Goal: Contribute content

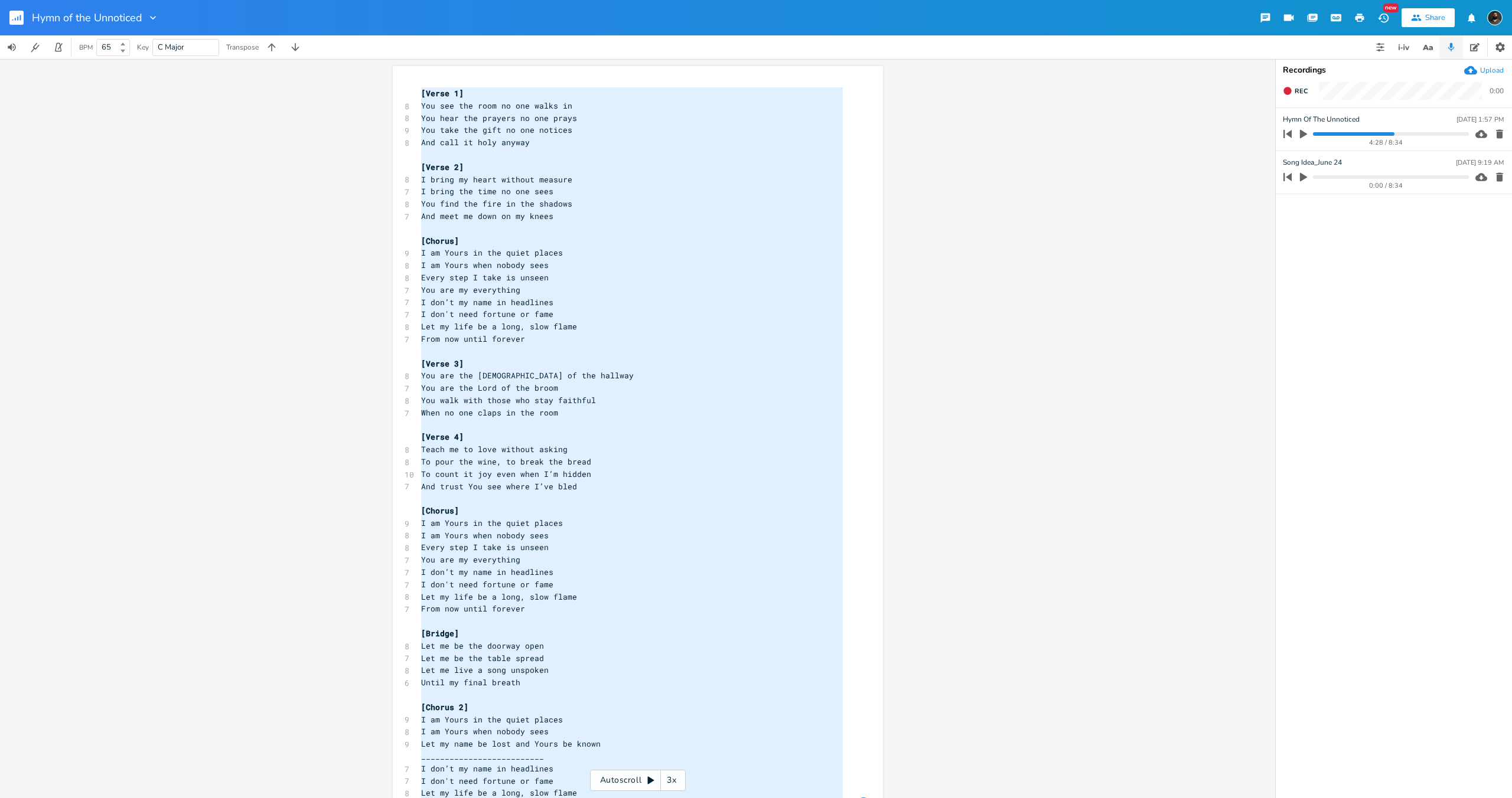
scroll to position [790, 0]
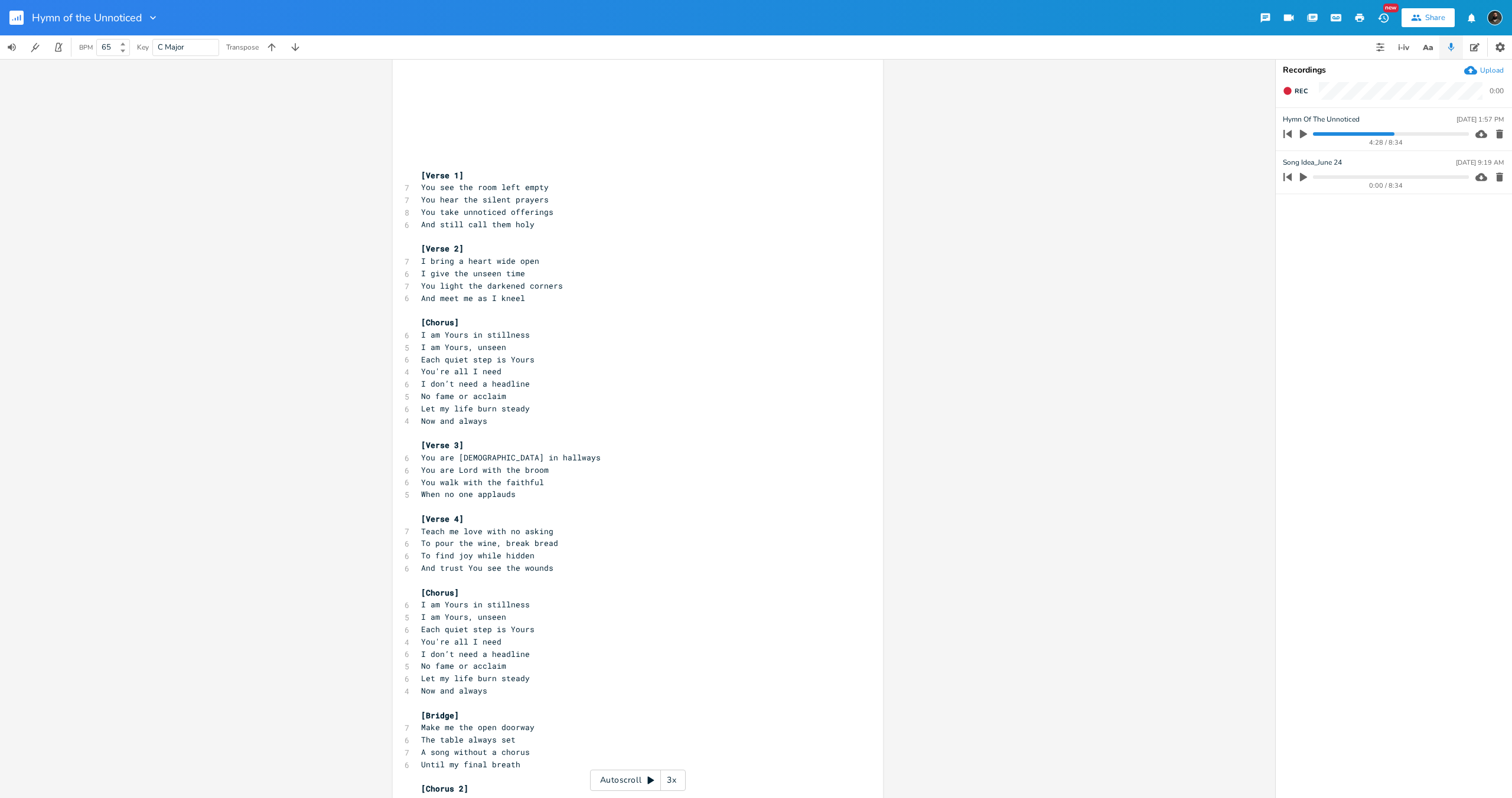
click at [21, 20] on rect "button" at bounding box center [17, 17] width 14 height 14
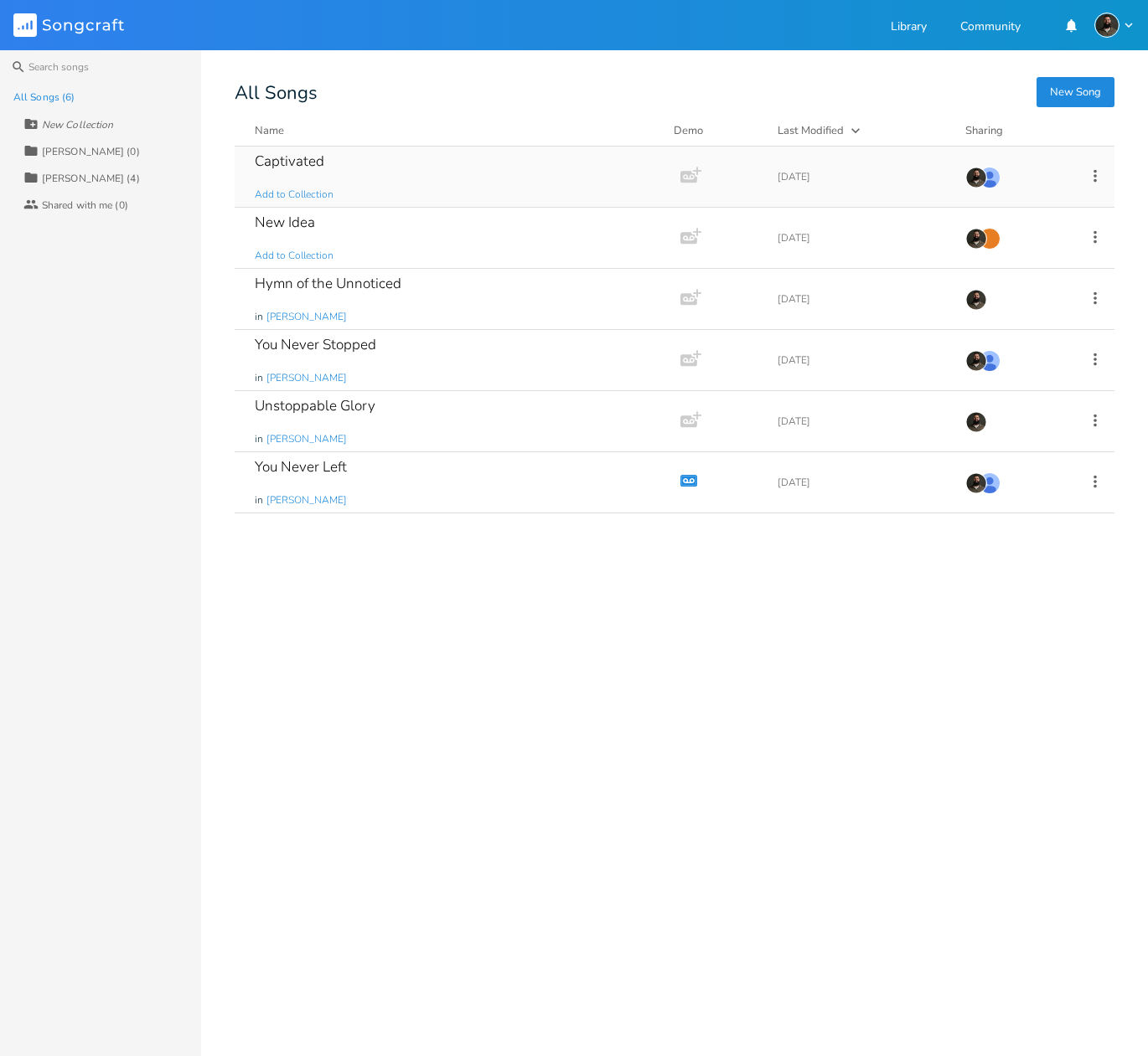
click at [297, 159] on div "Captivated" at bounding box center [290, 161] width 69 height 14
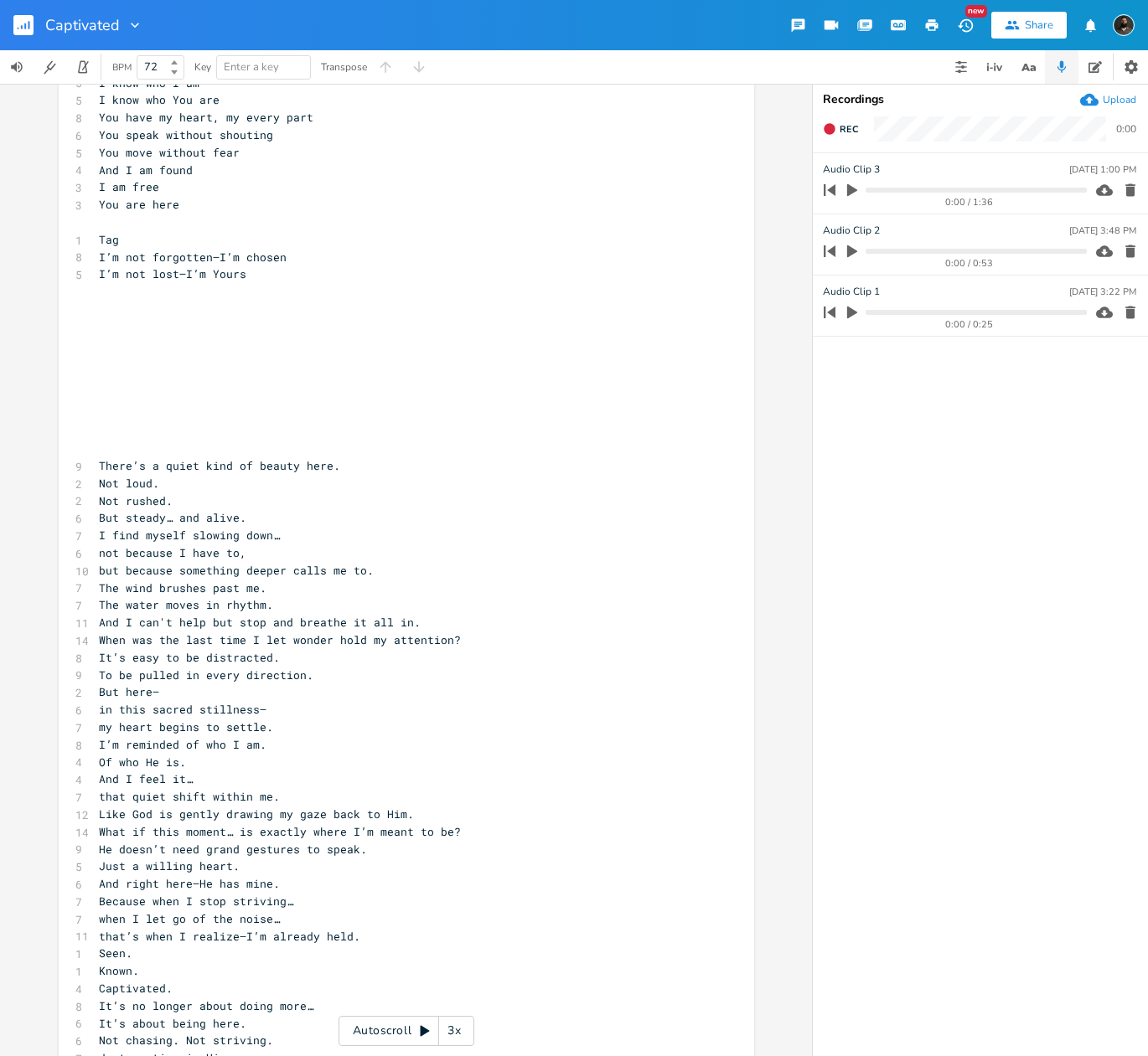
scroll to position [1375, 0]
click at [99, 461] on span "There’s a quiet kind of beauty here." at bounding box center [220, 464] width 241 height 15
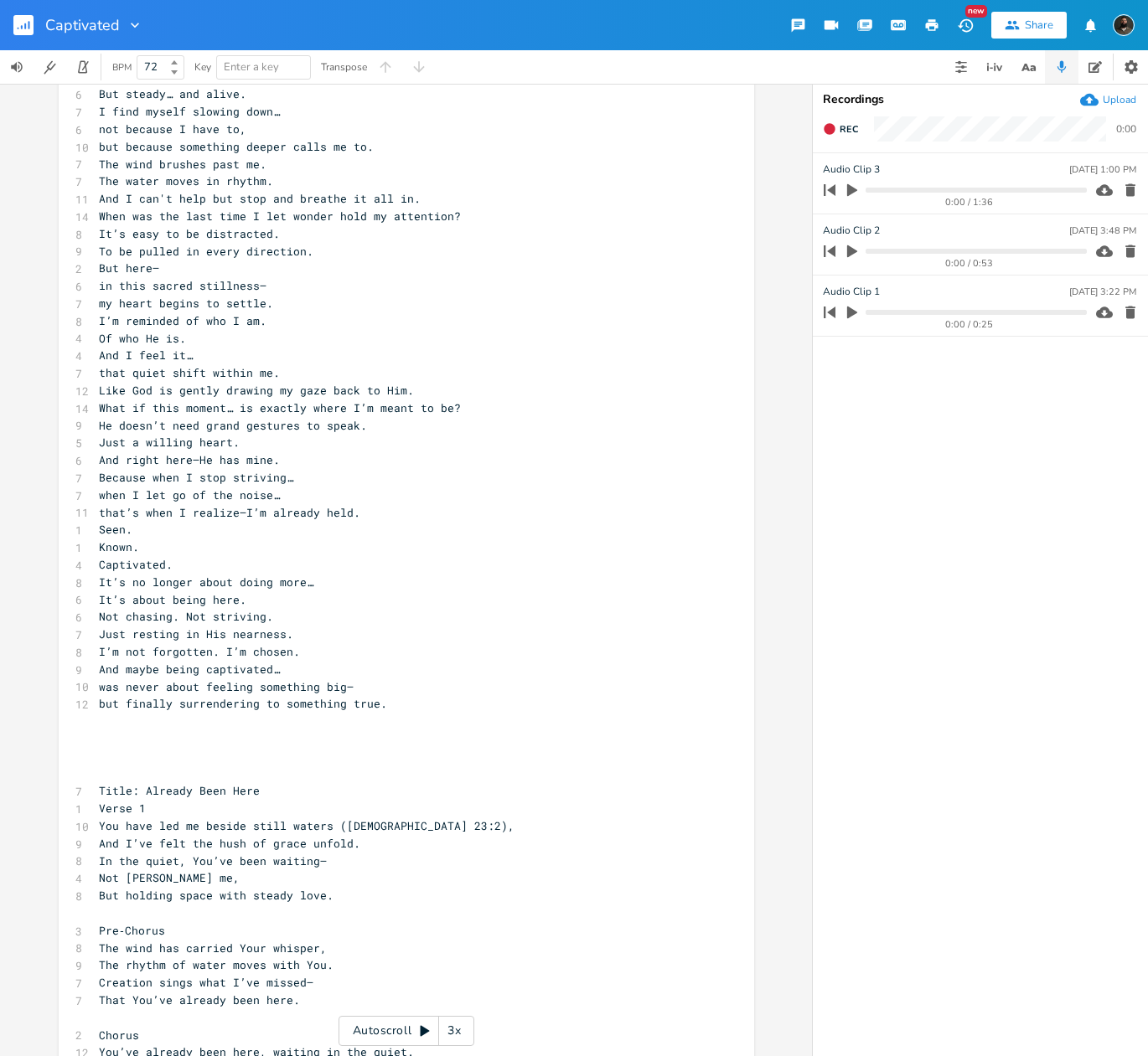
scroll to position [1849, 0]
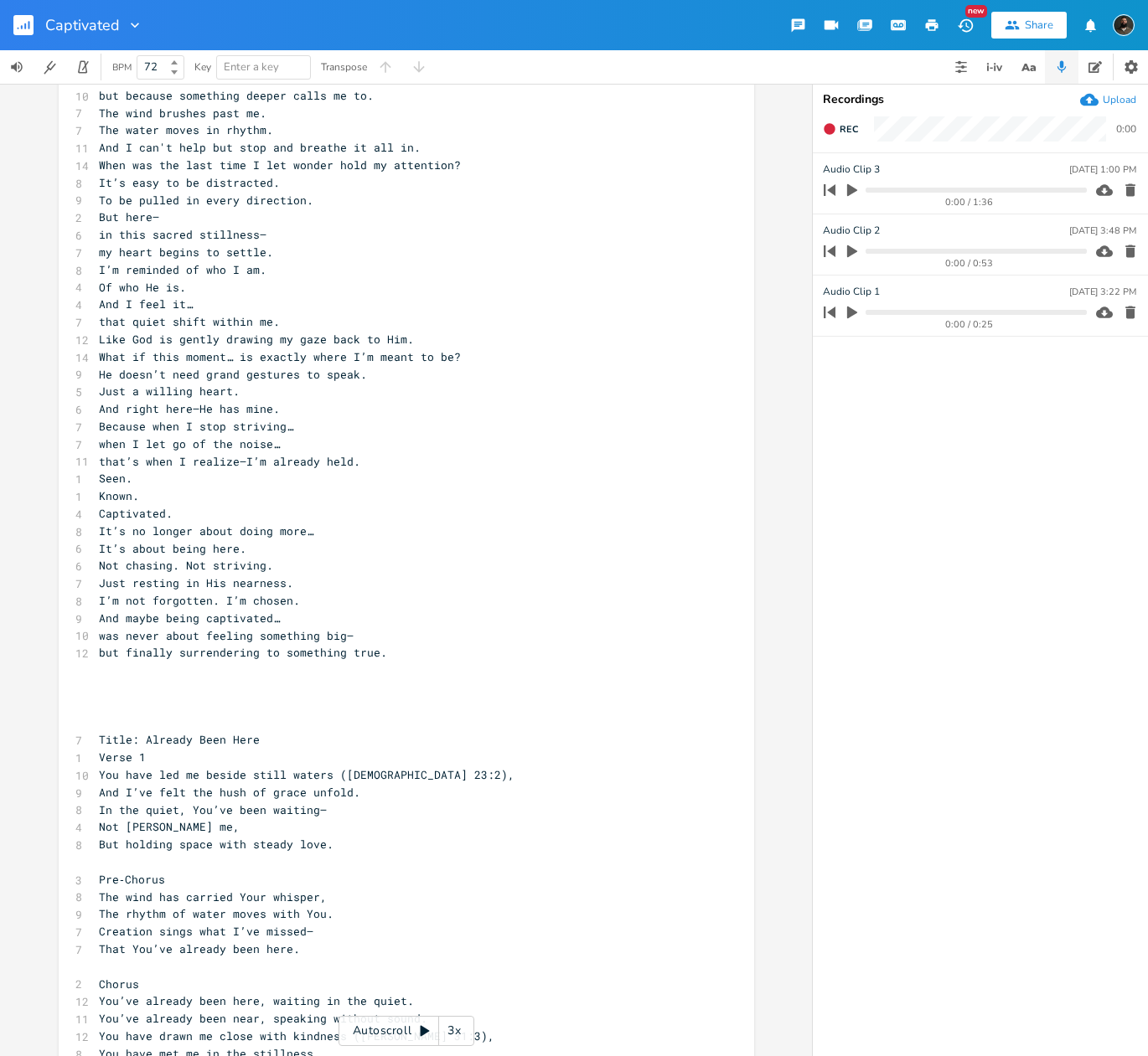
type textarea "Lorem’i d sitam cons ad elitse doei. Tem inci. Utl etdolo. Mag aliqua… eni admi…"
click at [381, 654] on pre "but finally surrendering to something true." at bounding box center [398, 654] width 605 height 18
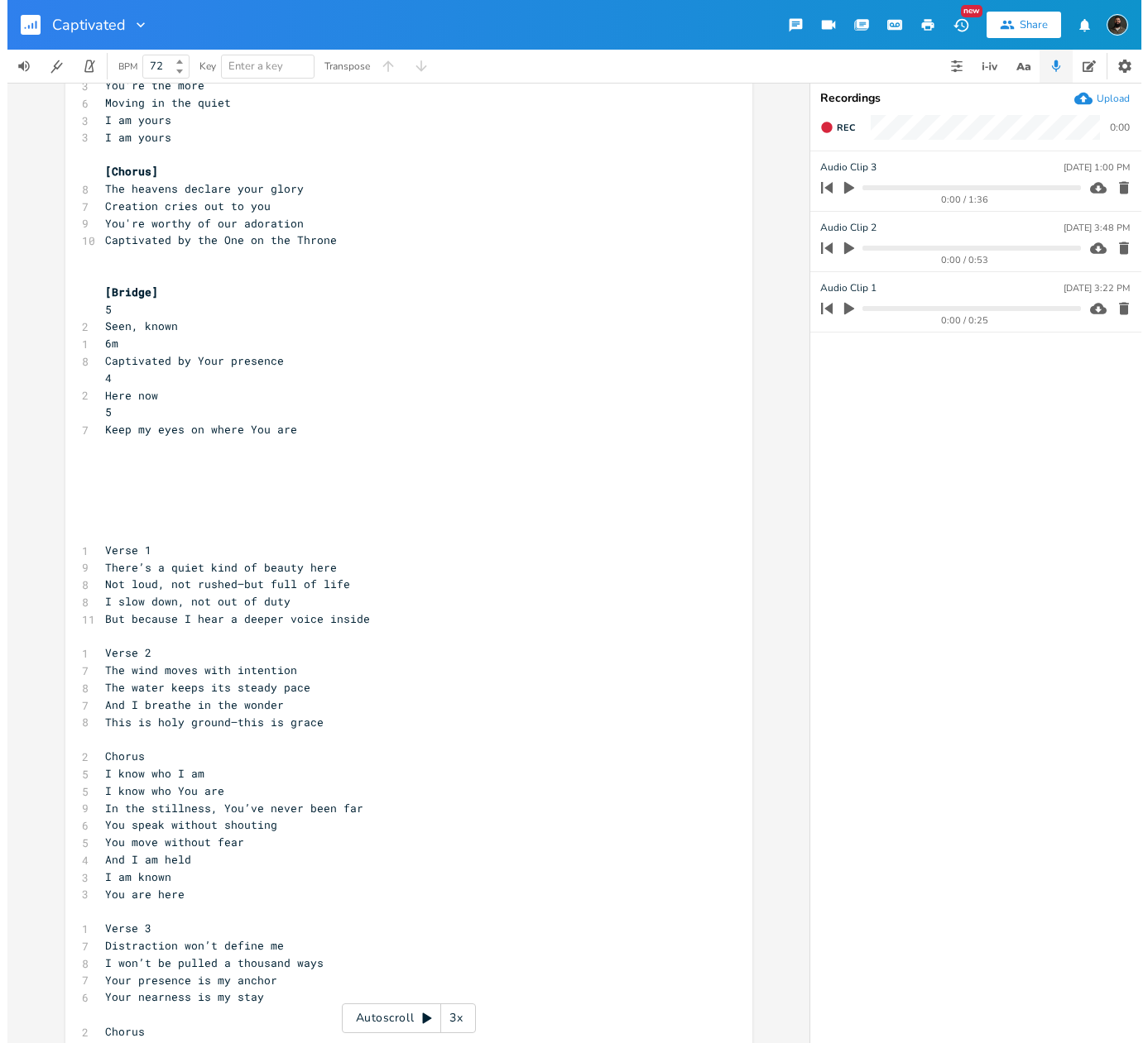
scroll to position [0, 0]
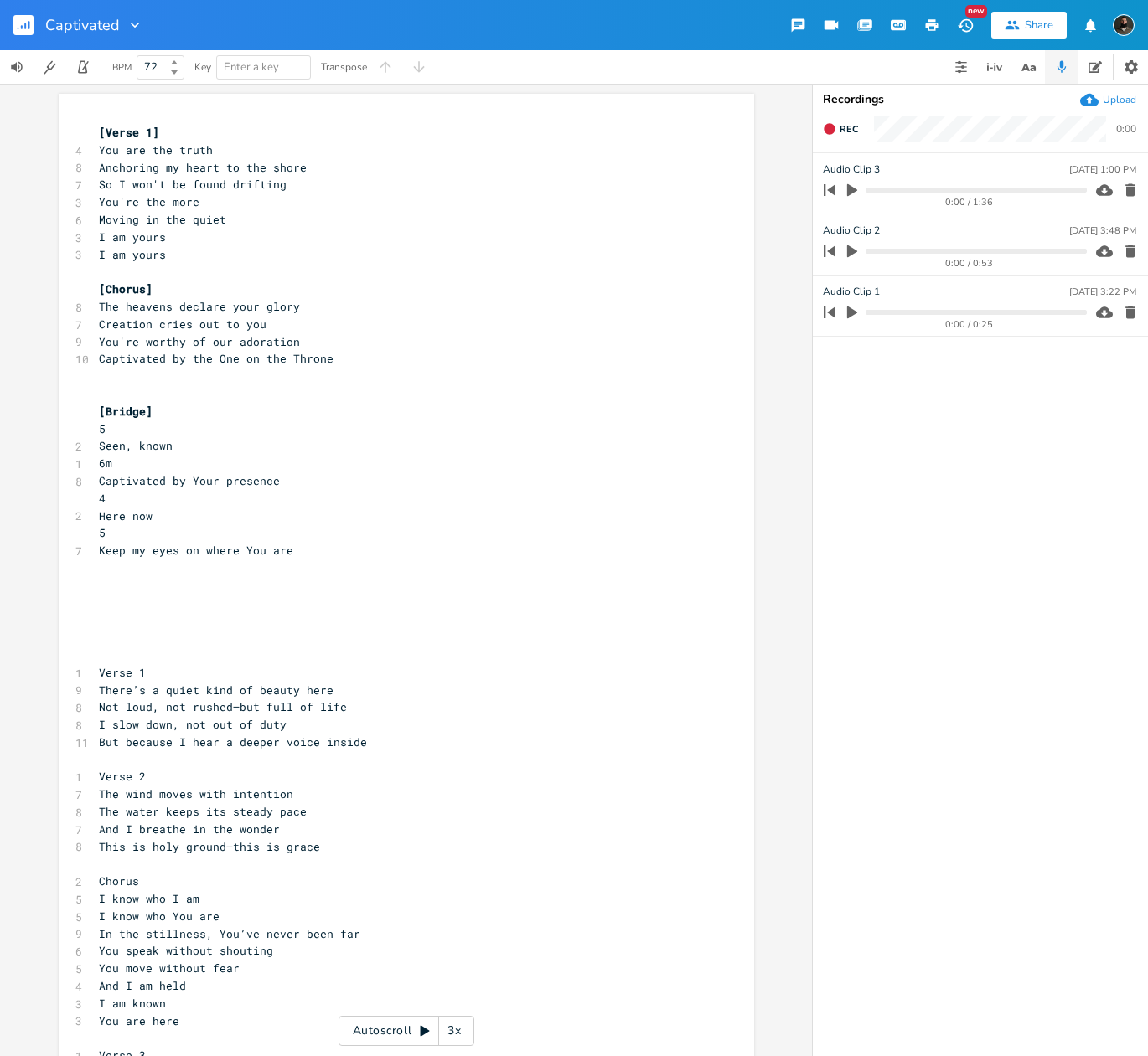
click at [847, 191] on icon "button" at bounding box center [852, 190] width 10 height 13
click at [848, 248] on icon "button" at bounding box center [852, 251] width 10 height 13
click at [850, 314] on icon "button" at bounding box center [852, 312] width 10 height 13
click at [850, 252] on icon "button" at bounding box center [852, 250] width 10 height 11
click at [858, 187] on button "button" at bounding box center [852, 190] width 22 height 27
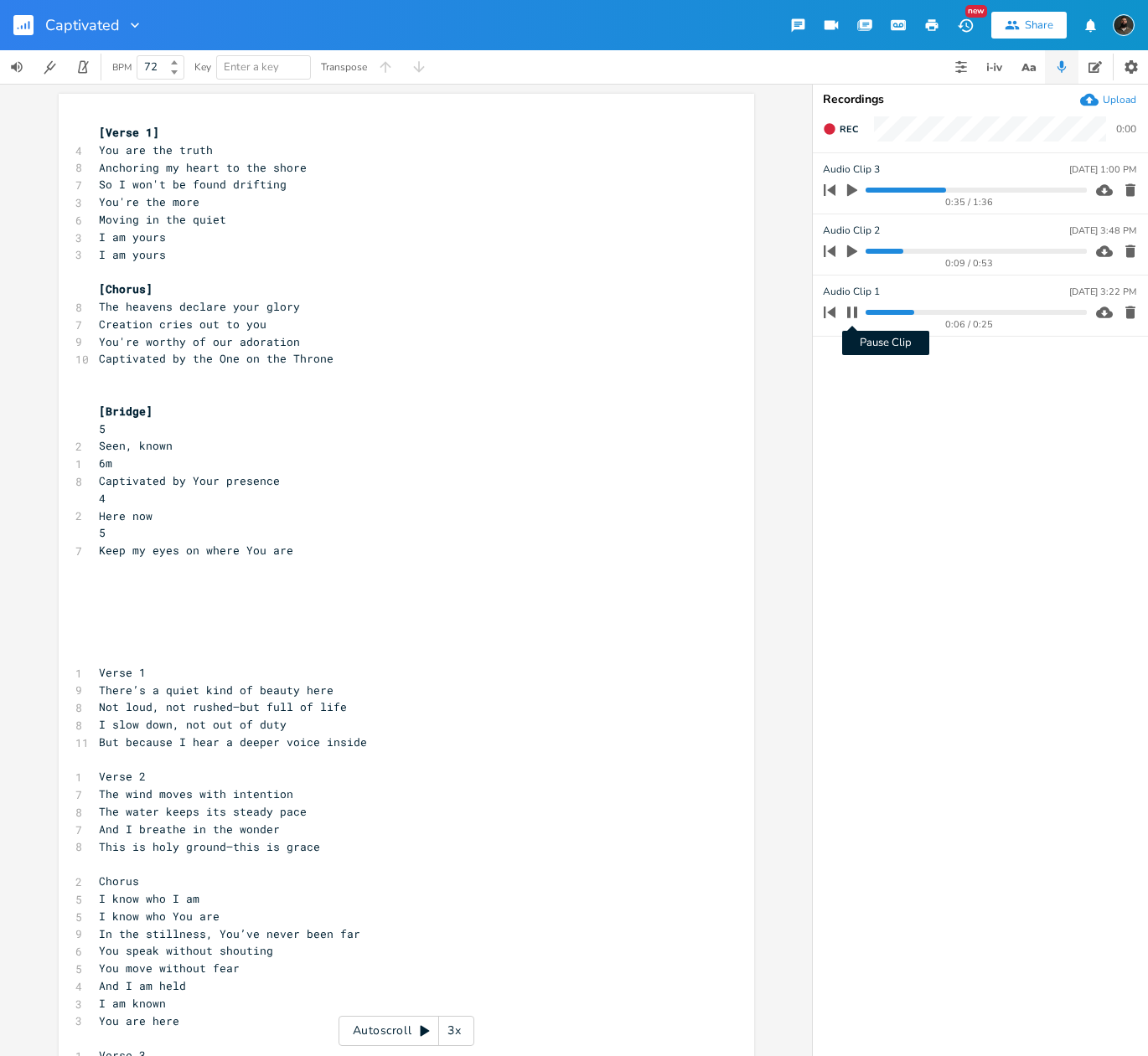
click at [852, 314] on icon "button" at bounding box center [852, 312] width 14 height 14
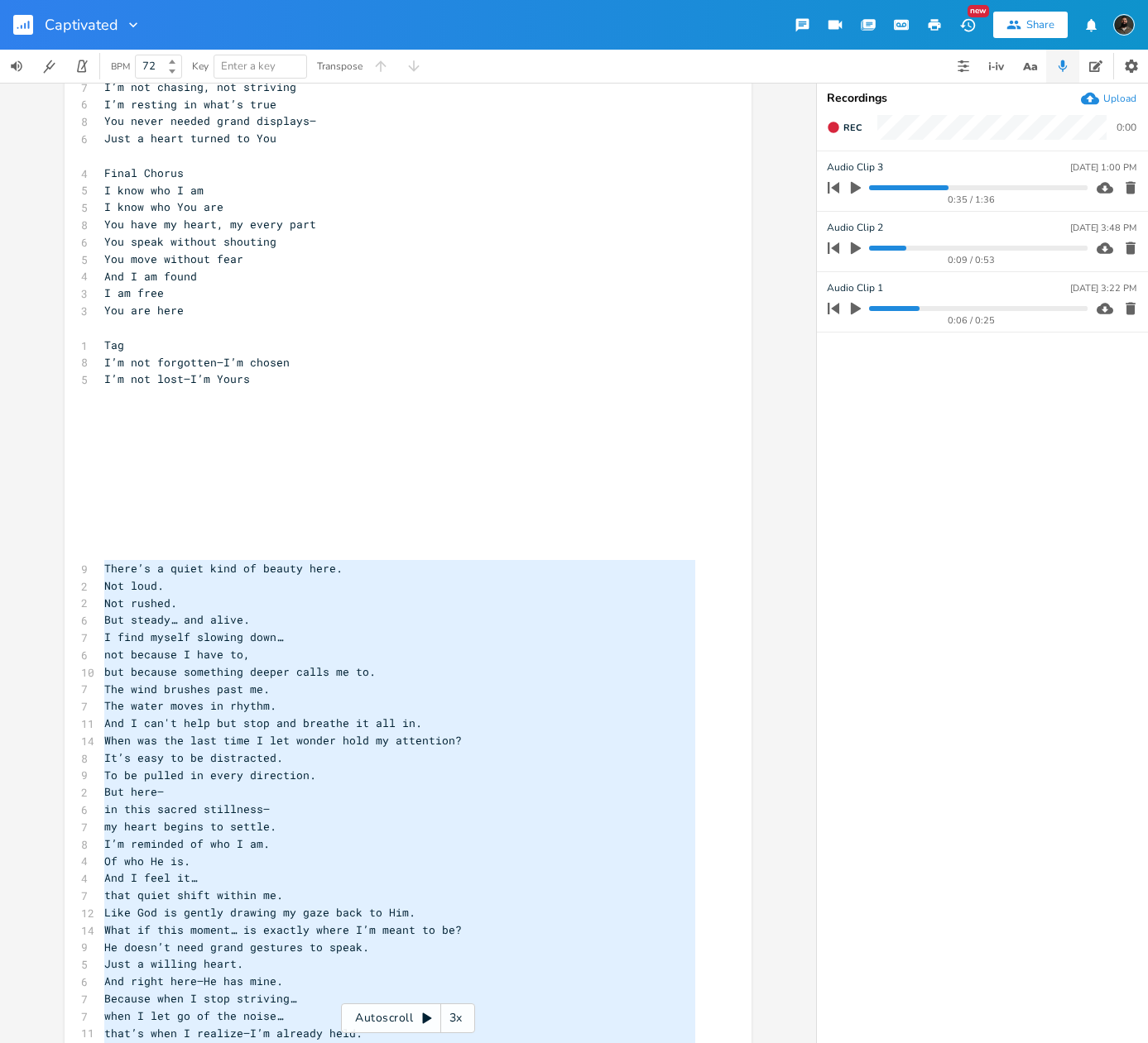
scroll to position [1268, 0]
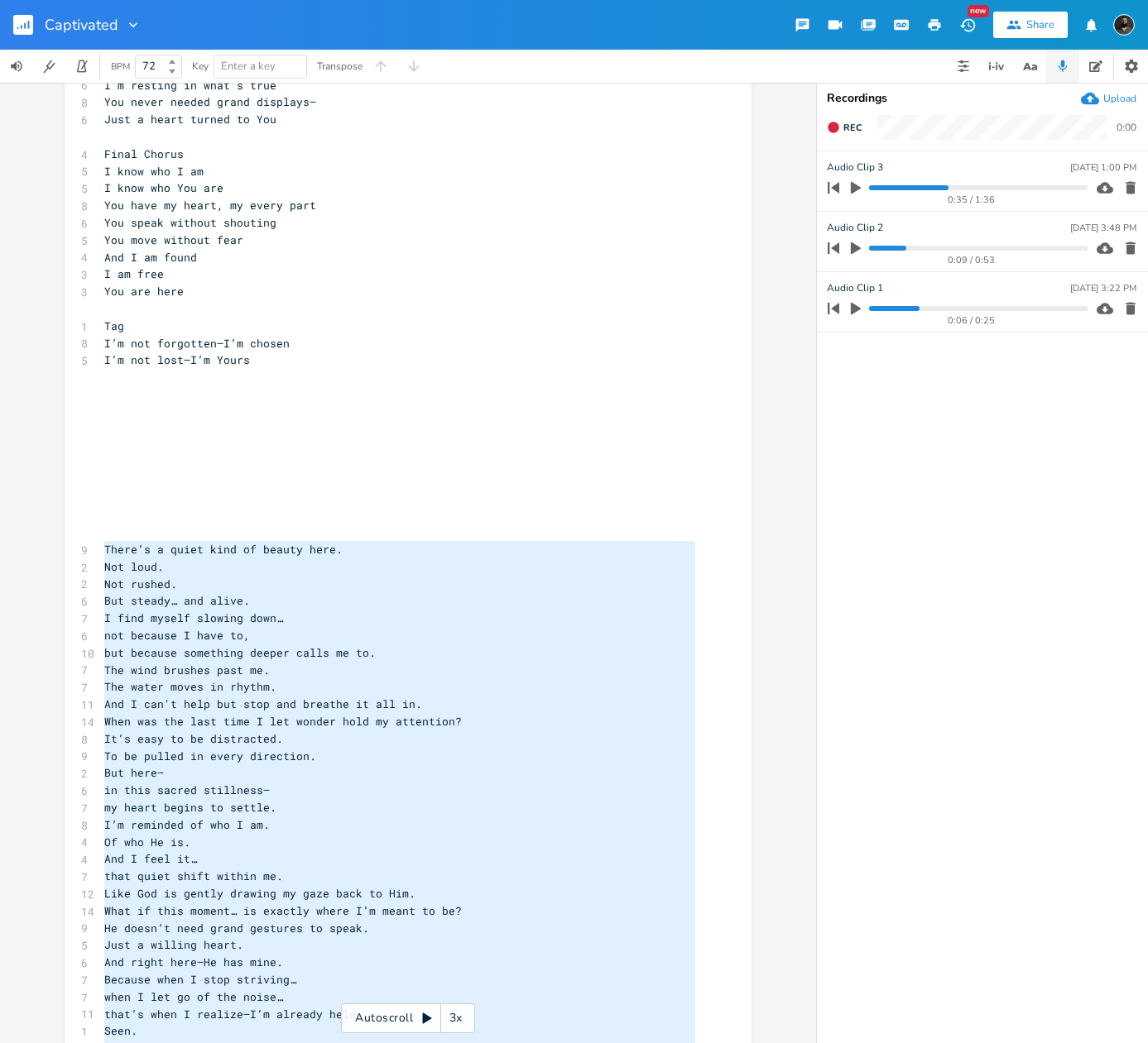
click at [393, 424] on pre "​" at bounding box center [400, 430] width 598 height 18
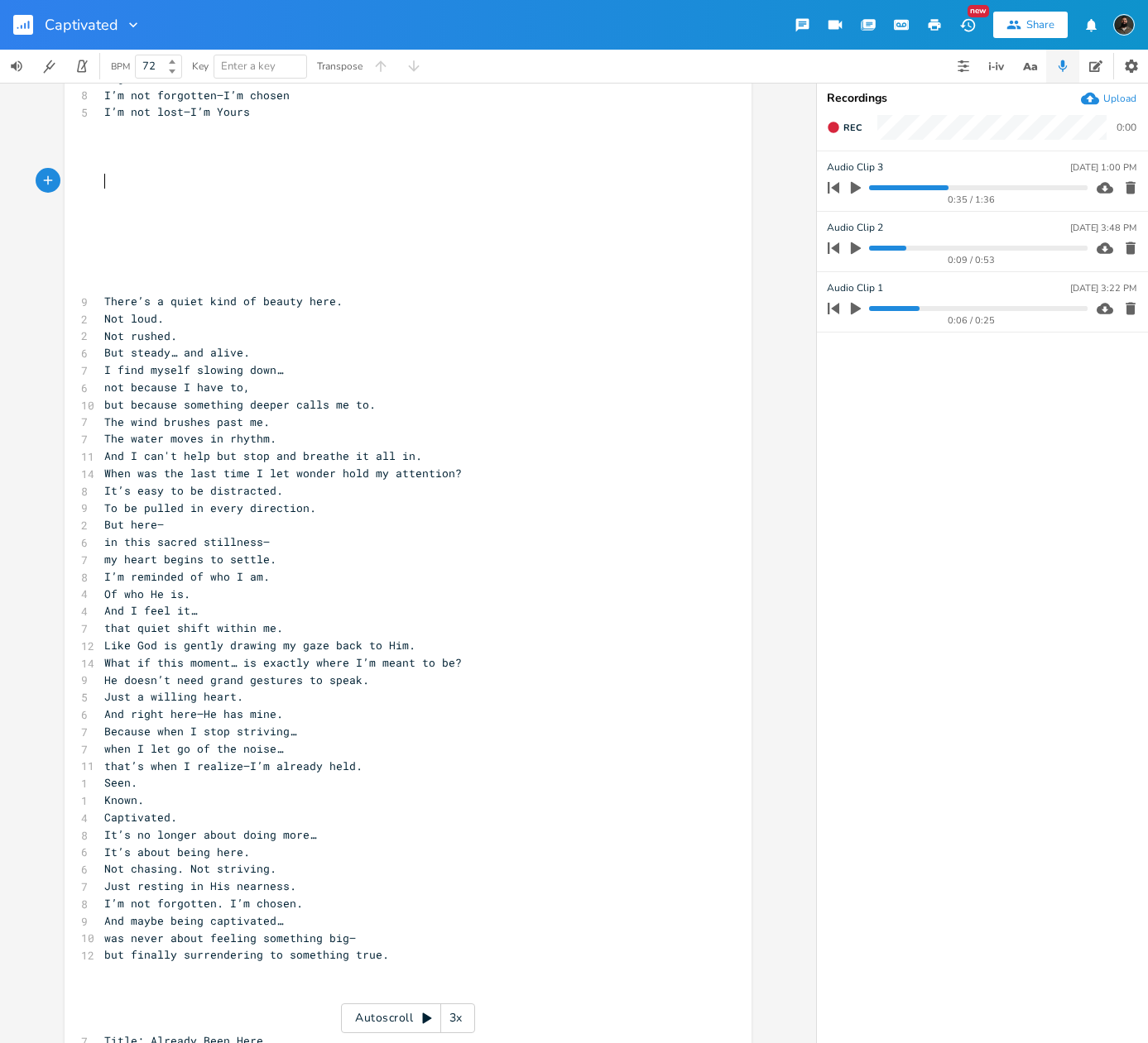
scroll to position [1520, 0]
